Goal: Task Accomplishment & Management: Manage account settings

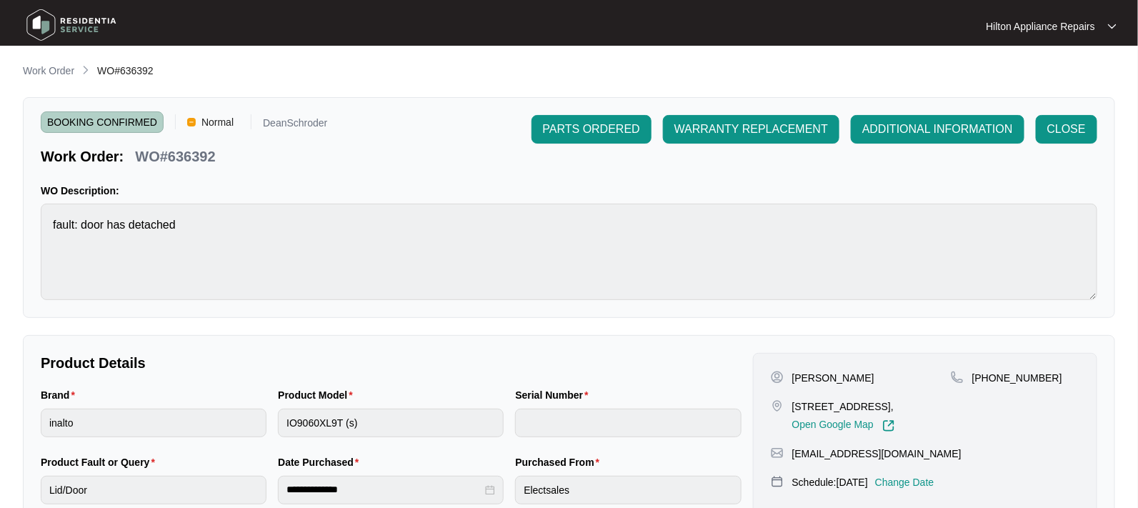
click at [44, 66] on p "Work Order" at bounding box center [48, 71] width 51 height 14
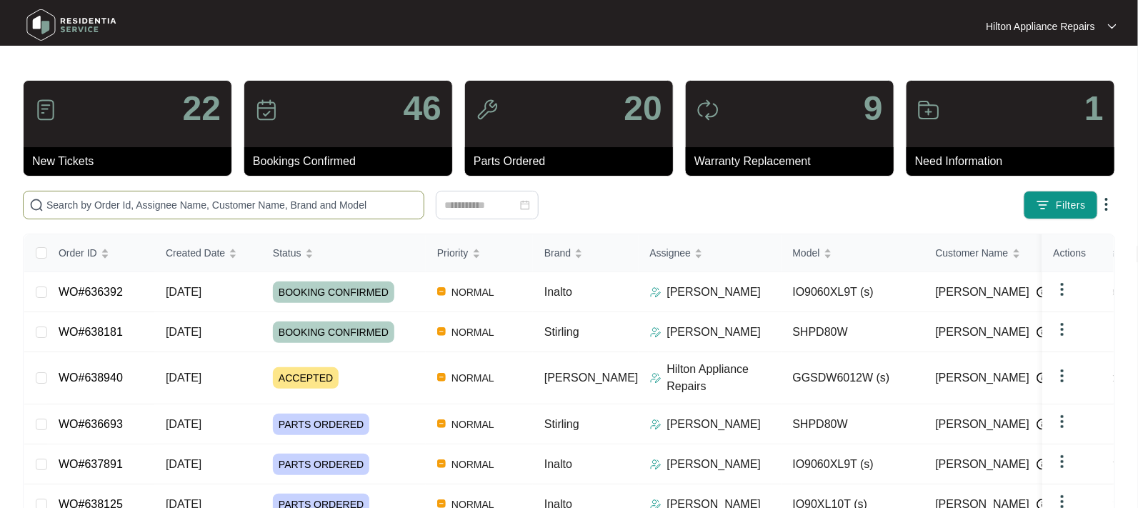
click at [96, 208] on input "text" at bounding box center [231, 205] width 371 height 16
paste input "WO#638007"
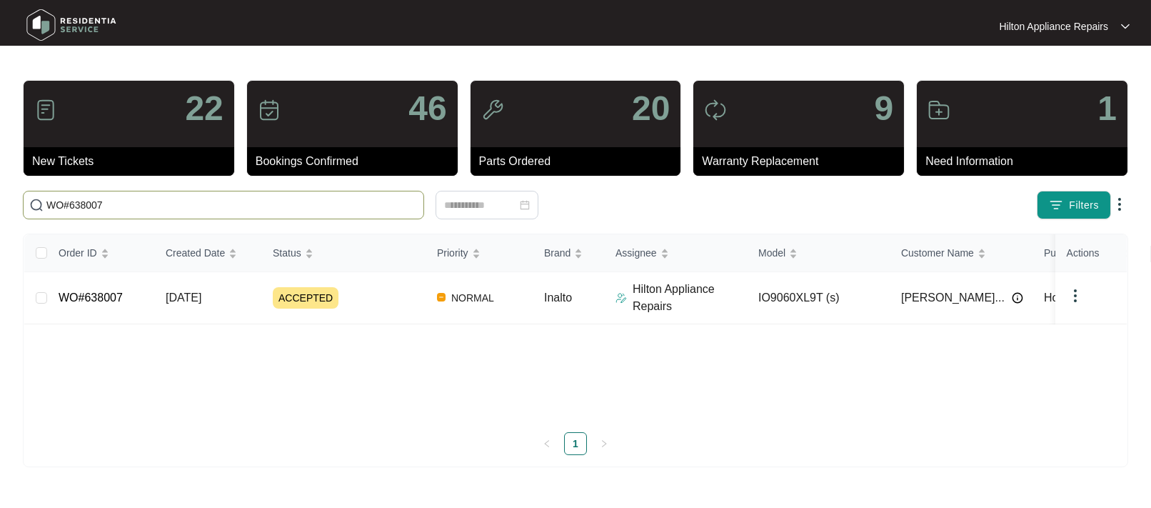
type input "WO#638007"
click at [193, 294] on span "[DATE]" at bounding box center [184, 297] width 36 height 12
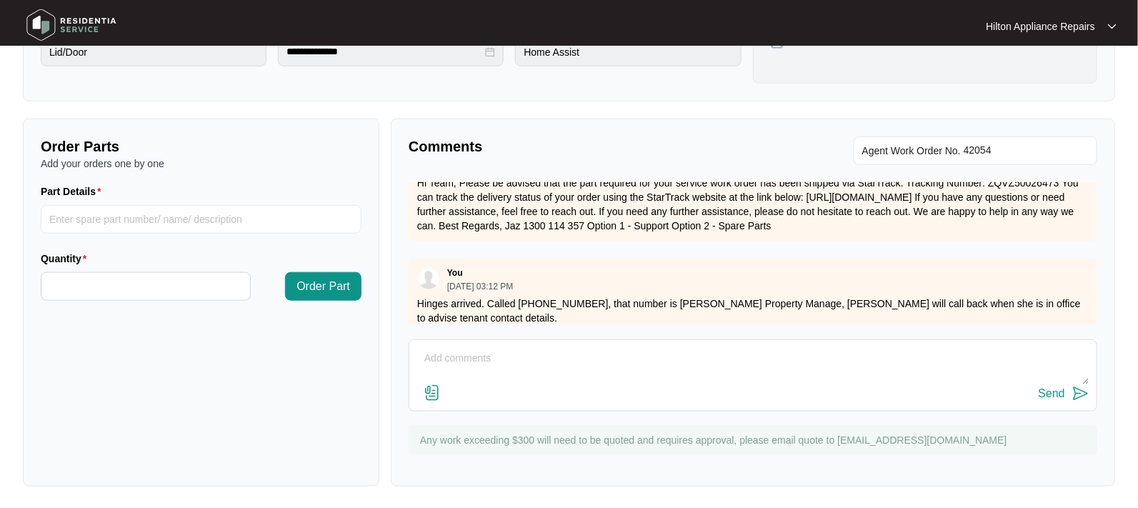
scroll to position [189, 0]
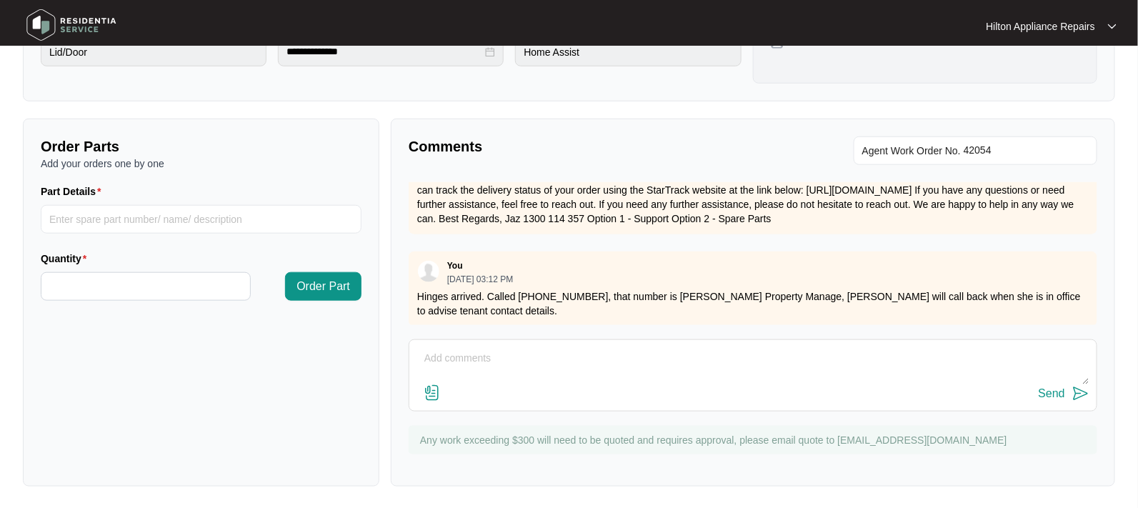
click at [456, 347] on textarea at bounding box center [752, 365] width 673 height 37
paste textarea "[PERSON_NAME] (tenant) 0449 993 640"
click at [503, 356] on textarea "[PERSON_NAME] called back. [PERSON_NAME] (tenant) 0449 993 640" at bounding box center [752, 365] width 673 height 37
click at [676, 355] on textarea "[PERSON_NAME] called back. Called [PERSON_NAME] (tenant) 0449 993 640" at bounding box center [752, 365] width 673 height 37
drag, startPoint x: 773, startPoint y: 368, endPoint x: 226, endPoint y: 338, distance: 548.6
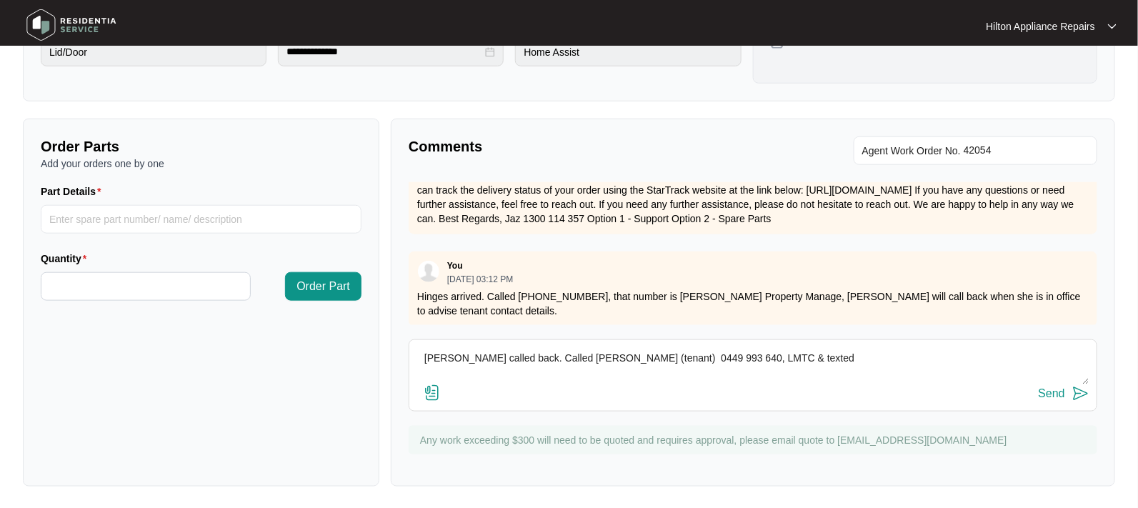
click at [229, 356] on div "Order Parts Add your orders one by one Part Details Quantity Order Part Comment…" at bounding box center [568, 303] width 1103 height 368
type textarea "[PERSON_NAME] called back. Called [PERSON_NAME] (tenant) 0449 993 640, LMTC & t…"
click at [1047, 387] on div "Send" at bounding box center [1051, 393] width 26 height 13
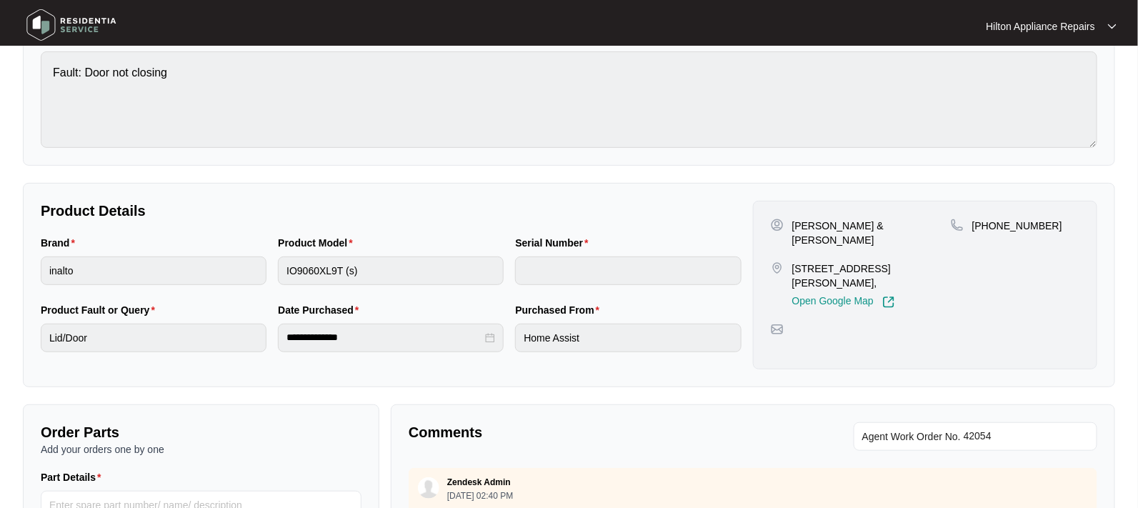
scroll to position [0, 0]
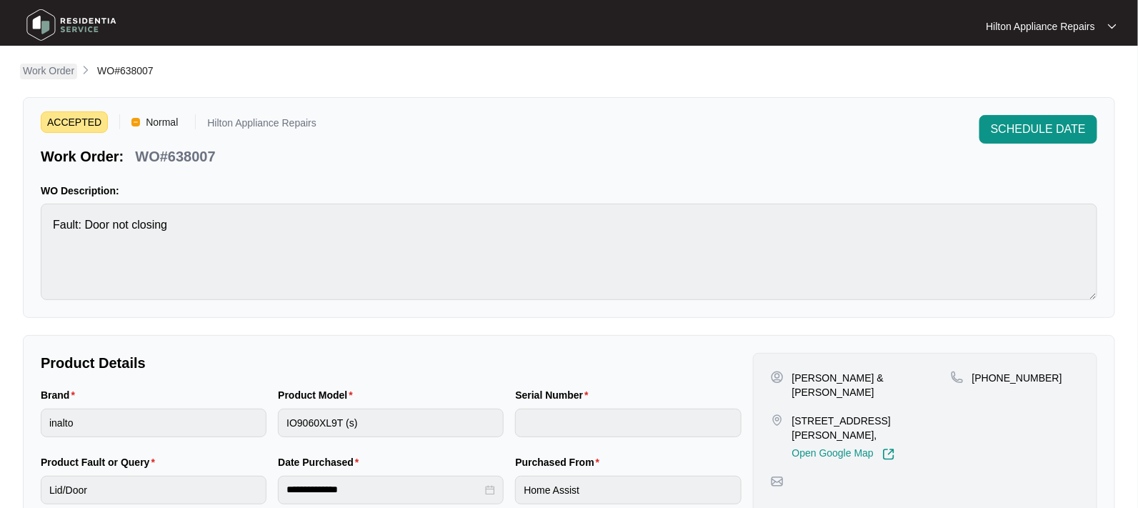
click at [44, 76] on p "Work Order" at bounding box center [48, 71] width 51 height 14
click at [40, 68] on p "Work Order" at bounding box center [48, 71] width 51 height 14
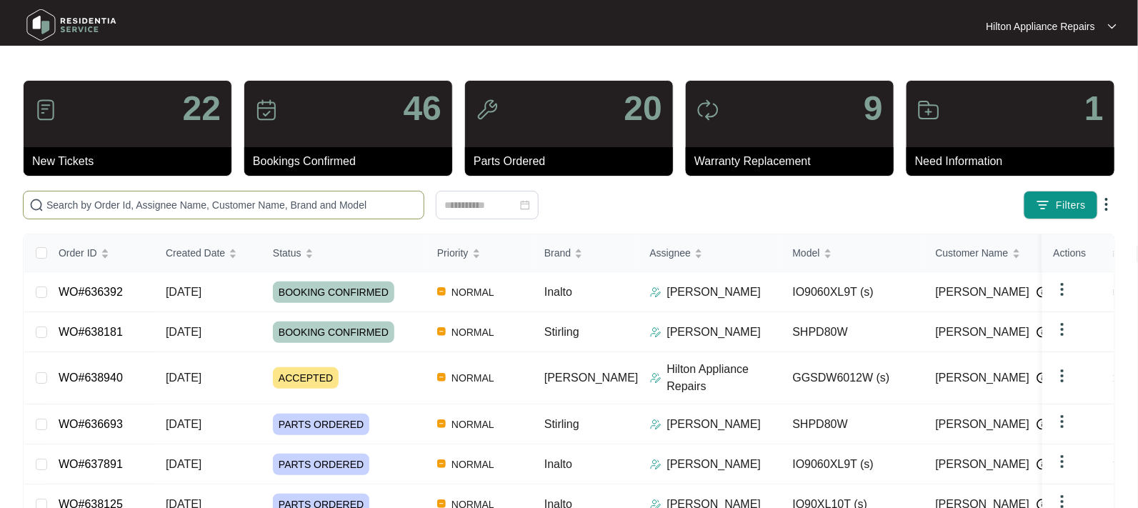
click at [56, 199] on input "text" at bounding box center [231, 205] width 371 height 16
paste input "WO#639413"
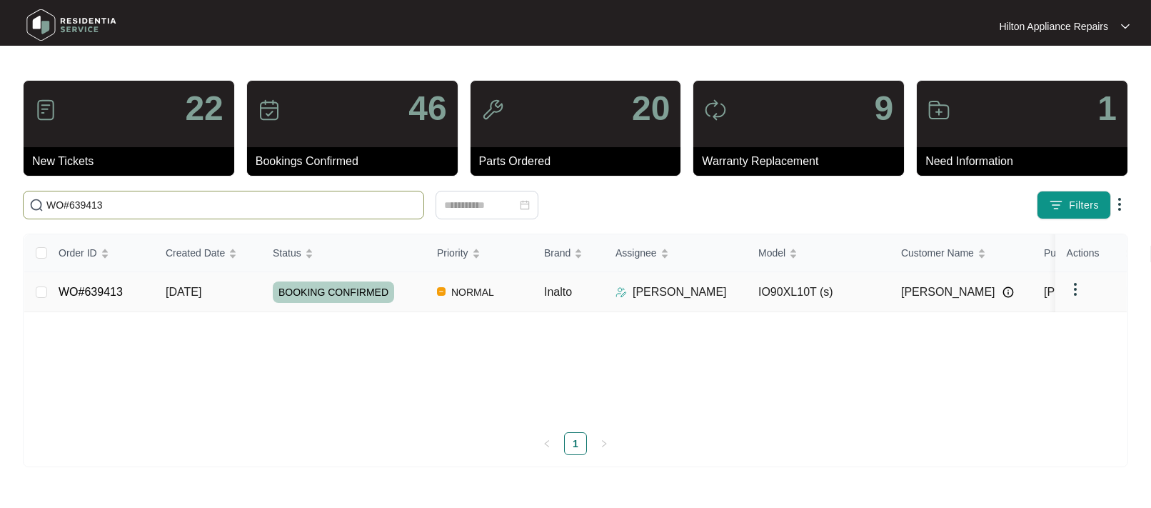
type input "WO#639413"
click at [156, 286] on td "[DATE]" at bounding box center [207, 292] width 107 height 40
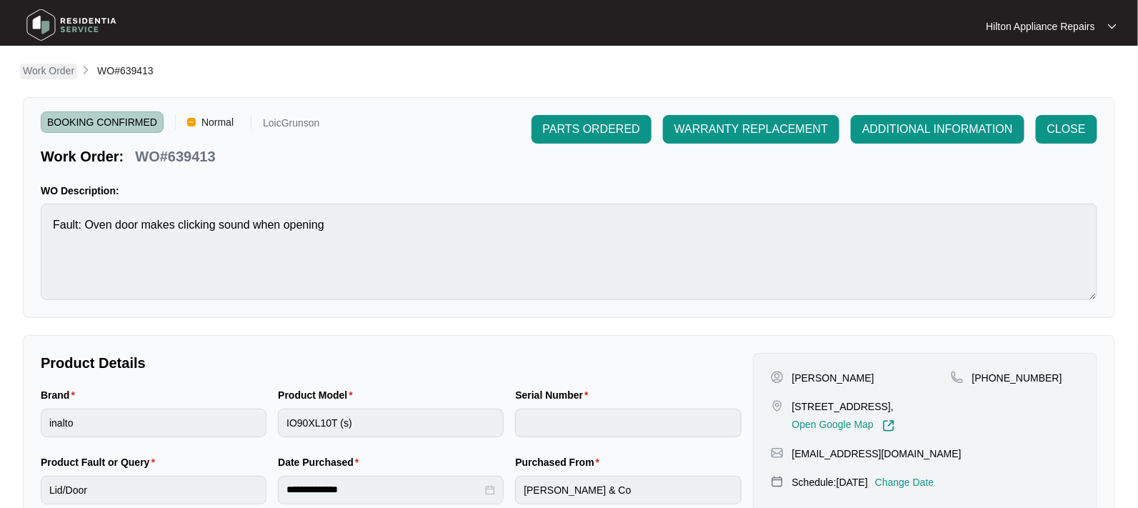
click at [33, 69] on p "Work Order" at bounding box center [48, 71] width 51 height 14
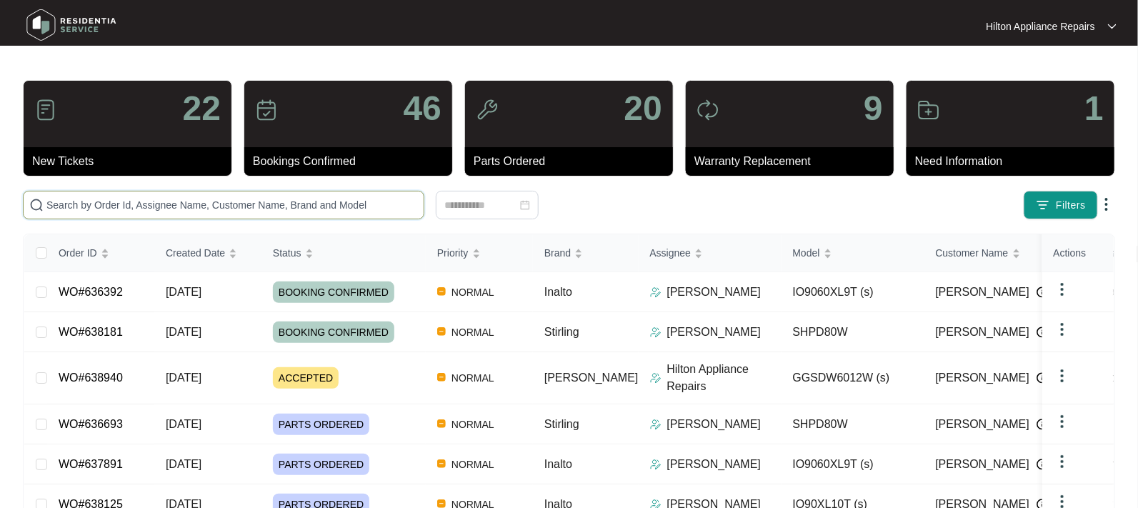
click at [56, 207] on input "text" at bounding box center [231, 205] width 371 height 16
paste input "635866"
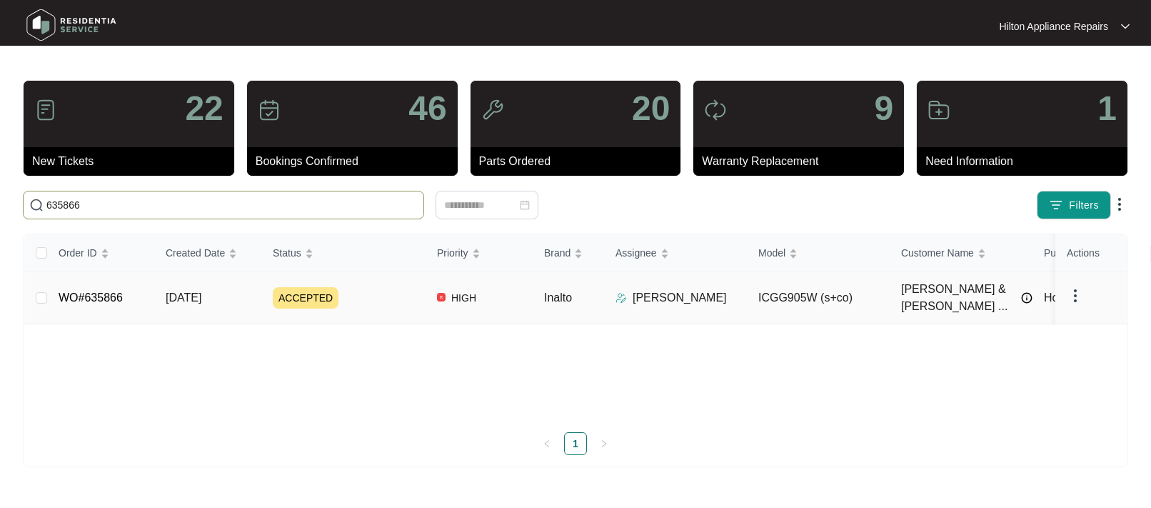
type input "635866"
click at [184, 291] on span "[DATE]" at bounding box center [184, 297] width 36 height 12
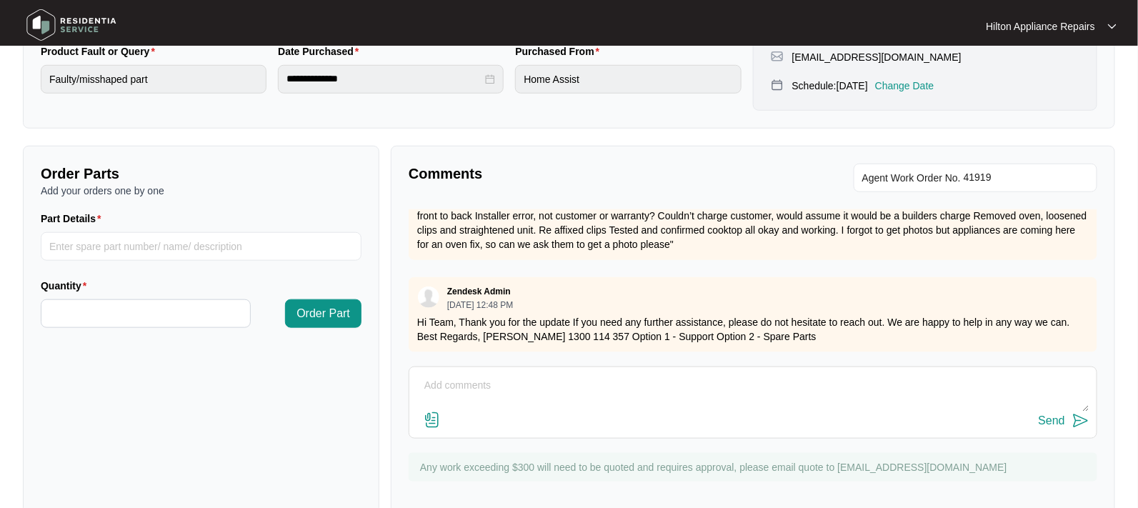
scroll to position [438, 0]
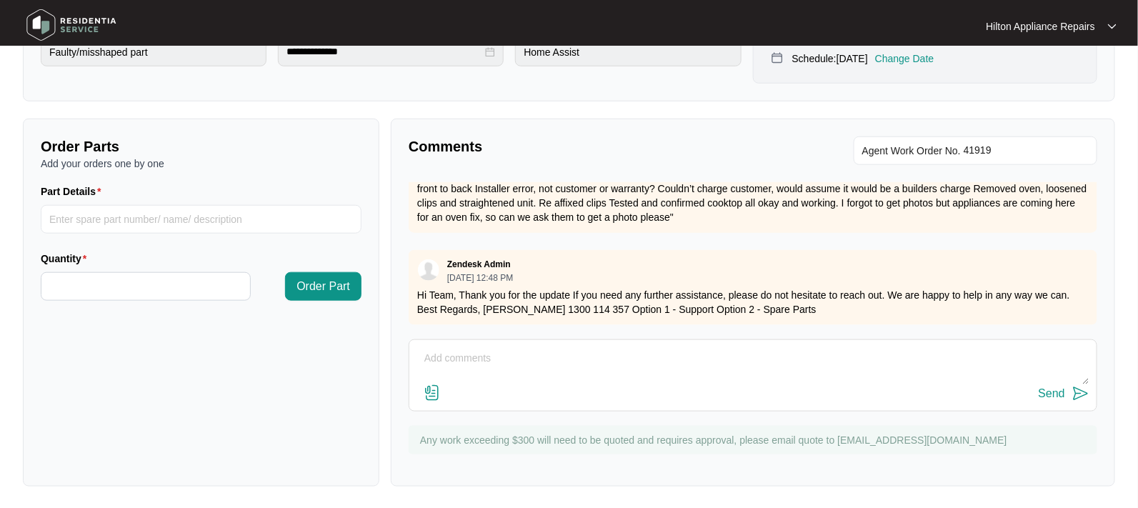
click at [445, 356] on textarea at bounding box center [752, 365] width 673 height 37
type textarea "Pictures from [PERSON_NAME]"
click at [434, 389] on img at bounding box center [431, 392] width 17 height 17
click at [0, 0] on input "file" at bounding box center [0, 0] width 0 height 0
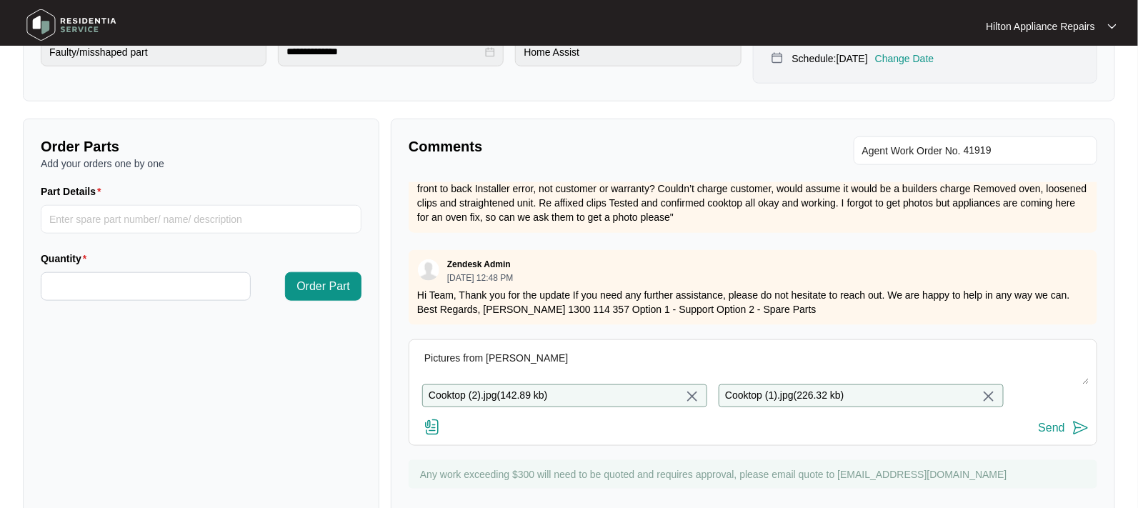
click at [1050, 434] on div "Send" at bounding box center [1051, 427] width 26 height 13
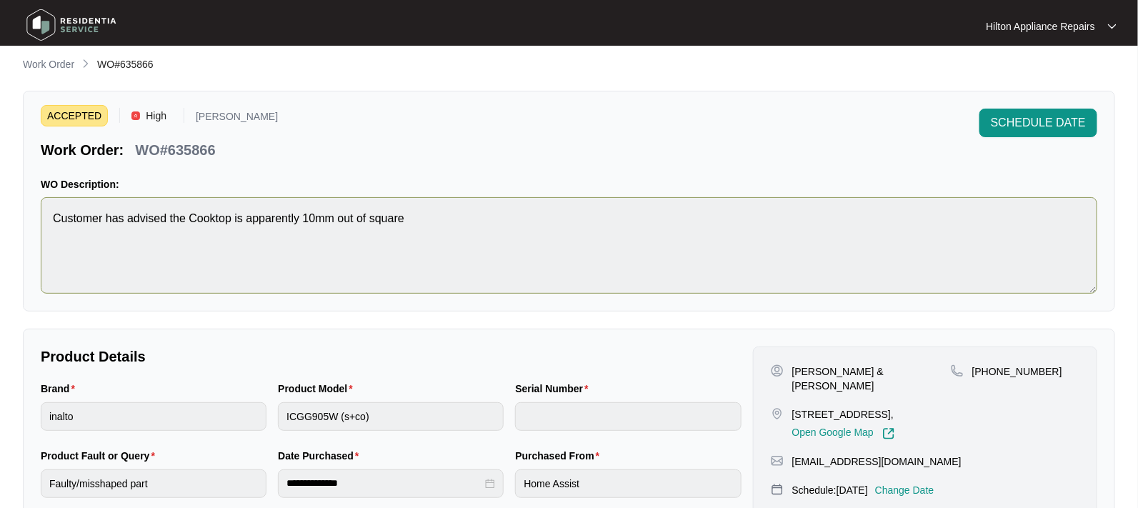
scroll to position [0, 0]
